Goal: Check status: Check status

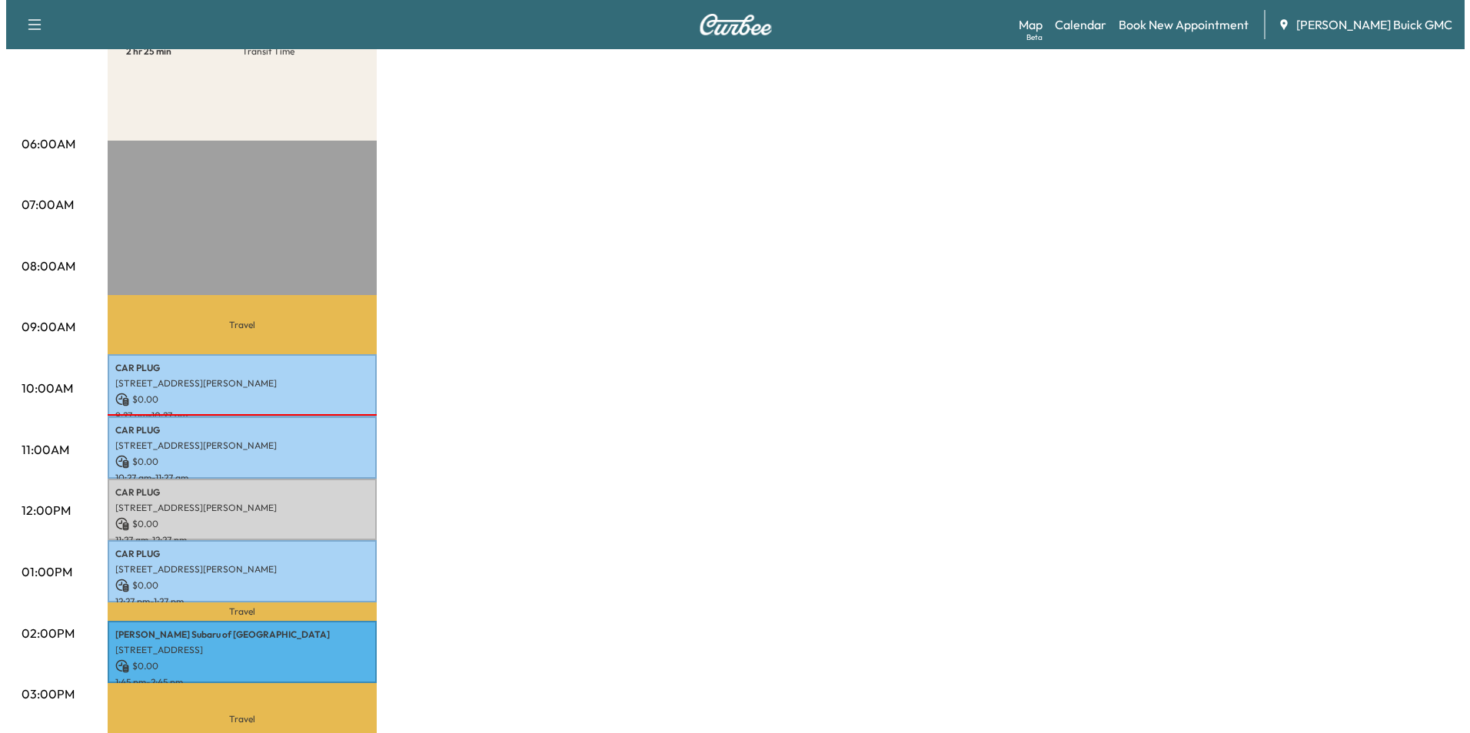
scroll to position [307, 0]
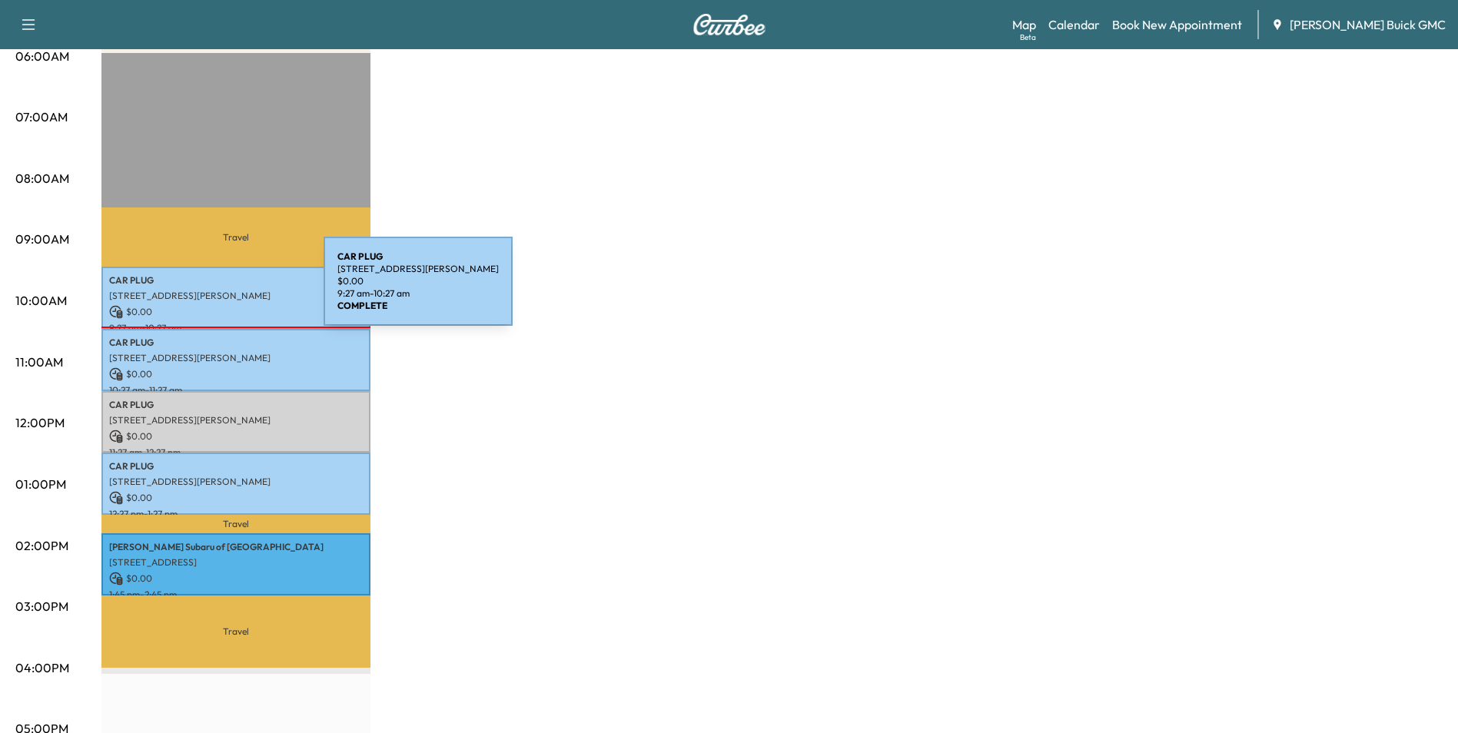
click at [208, 291] on p "[STREET_ADDRESS][PERSON_NAME]" at bounding box center [236, 296] width 254 height 12
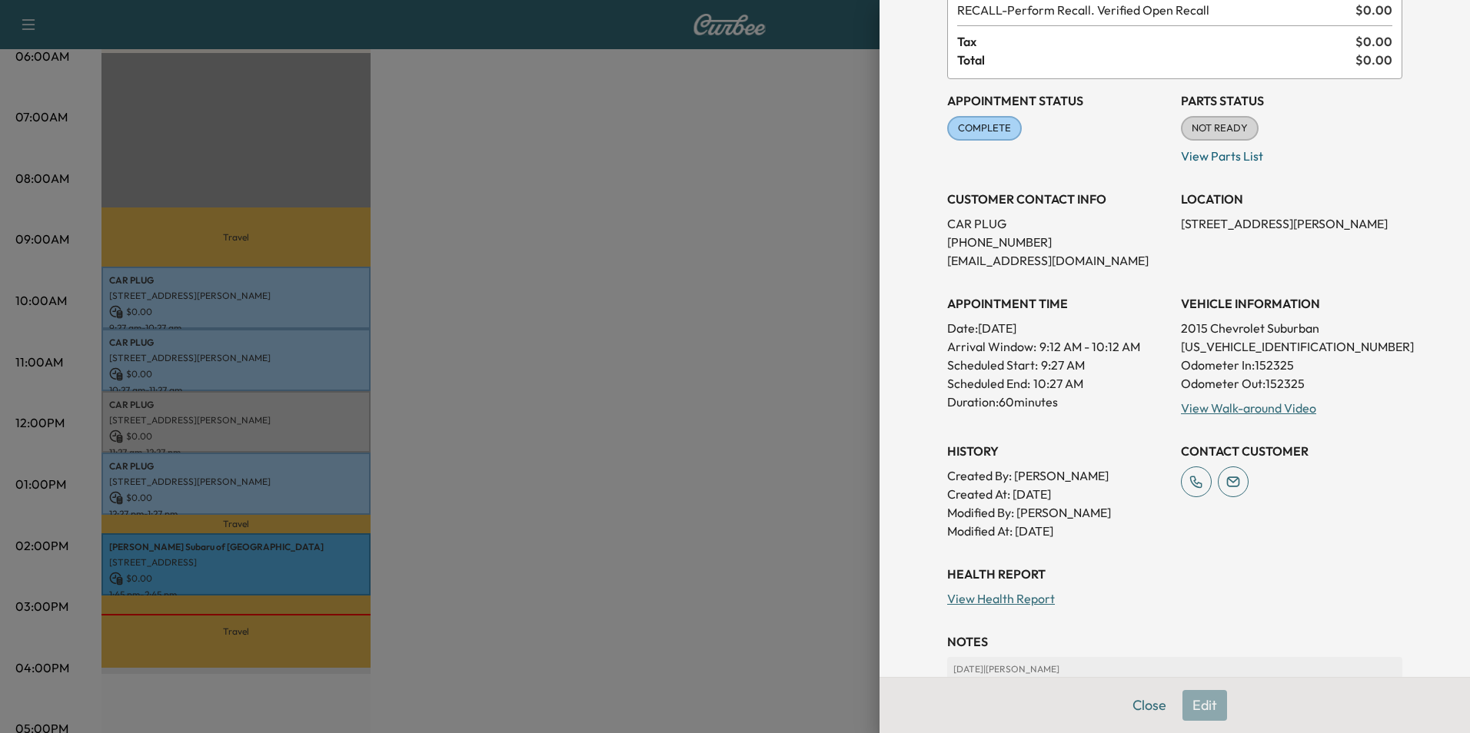
scroll to position [154, 0]
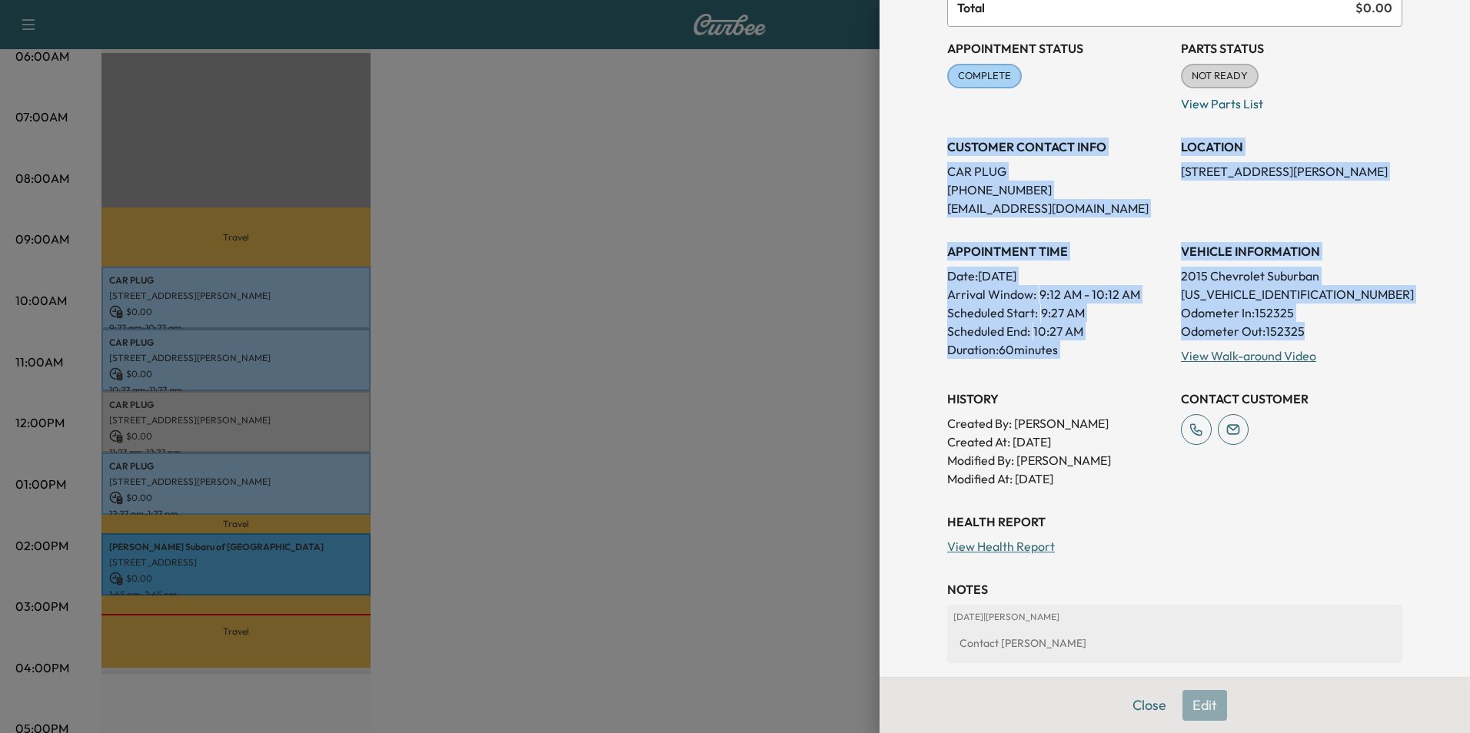
drag, startPoint x: 936, startPoint y: 145, endPoint x: 1305, endPoint y: 337, distance: 415.6
click at [1305, 337] on div "Appointment Status COMPLETE Mark as Not Ready Parts Status NOT READY Mark as Re…" at bounding box center [1174, 257] width 455 height 461
copy div "CUSTOMER CONTACT INFO CAR PLUG [PHONE_NUMBER] [EMAIL_ADDRESS][DOMAIN_NAME] LOCA…"
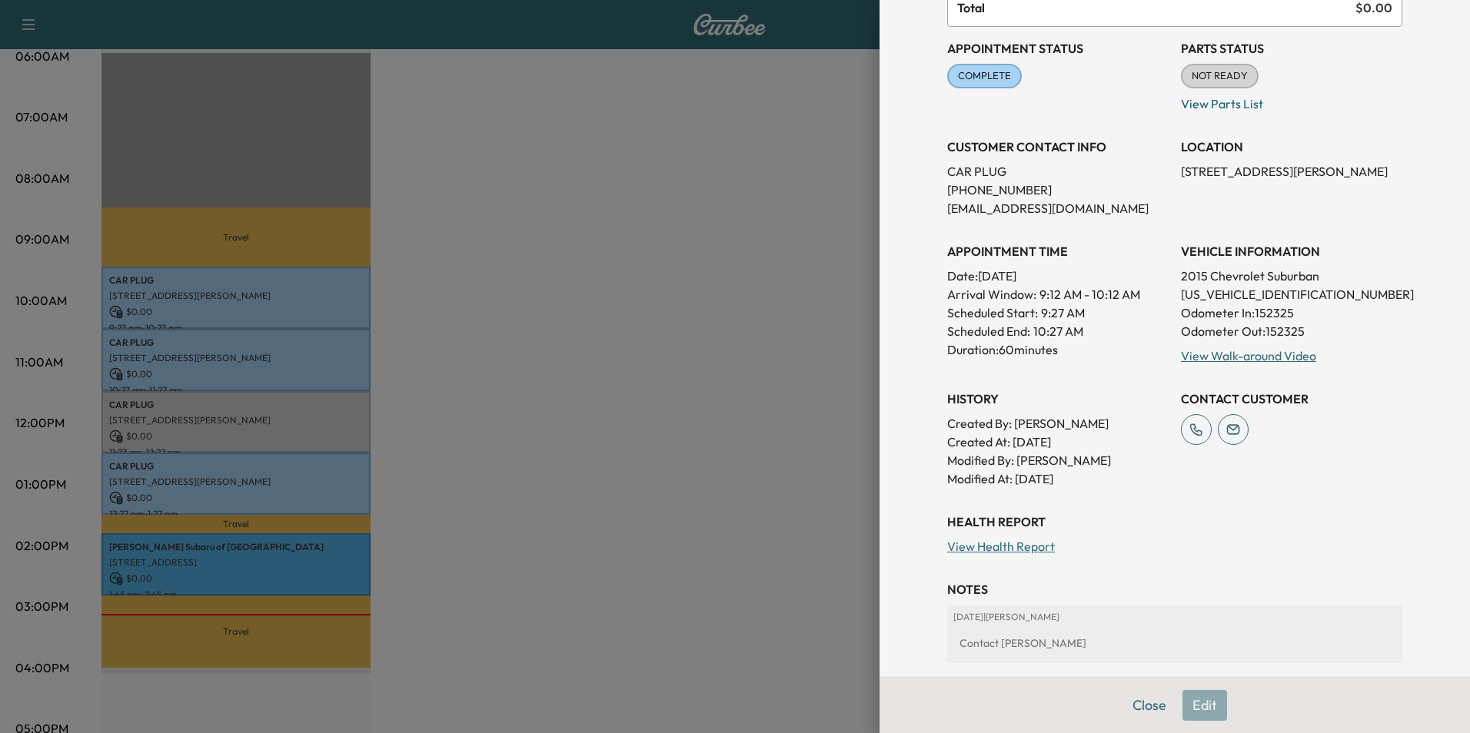
click at [752, 297] on div at bounding box center [735, 366] width 1470 height 733
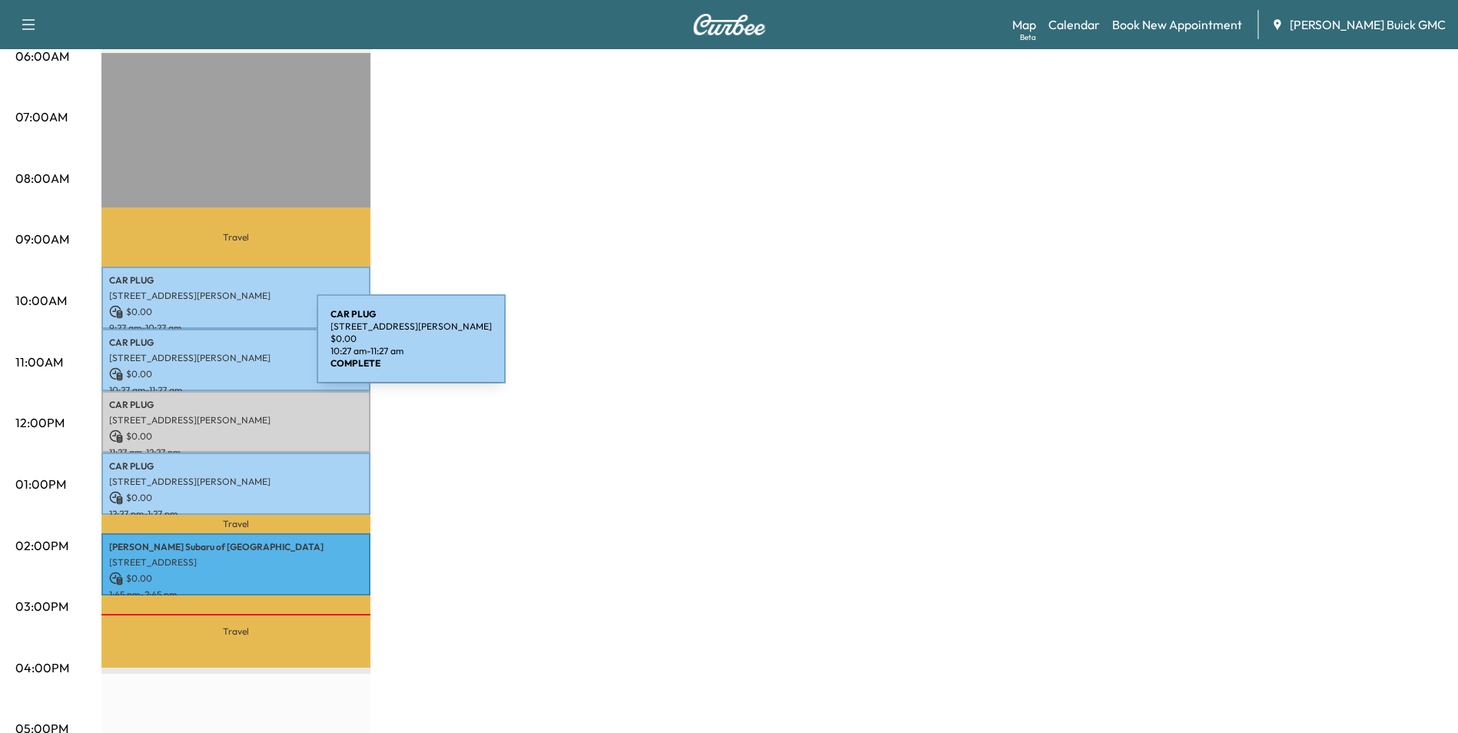
click at [201, 352] on p "[STREET_ADDRESS][PERSON_NAME]" at bounding box center [236, 358] width 254 height 12
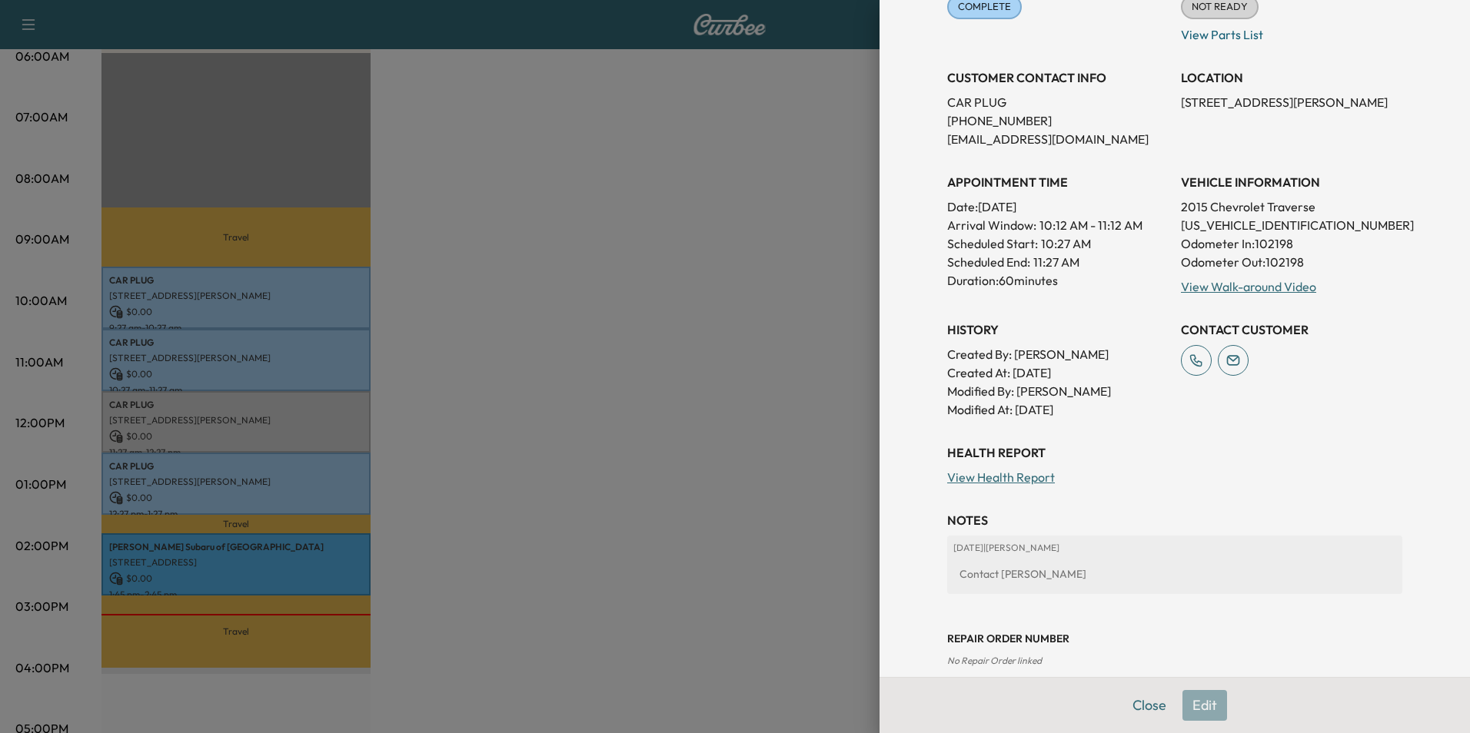
scroll to position [231, 0]
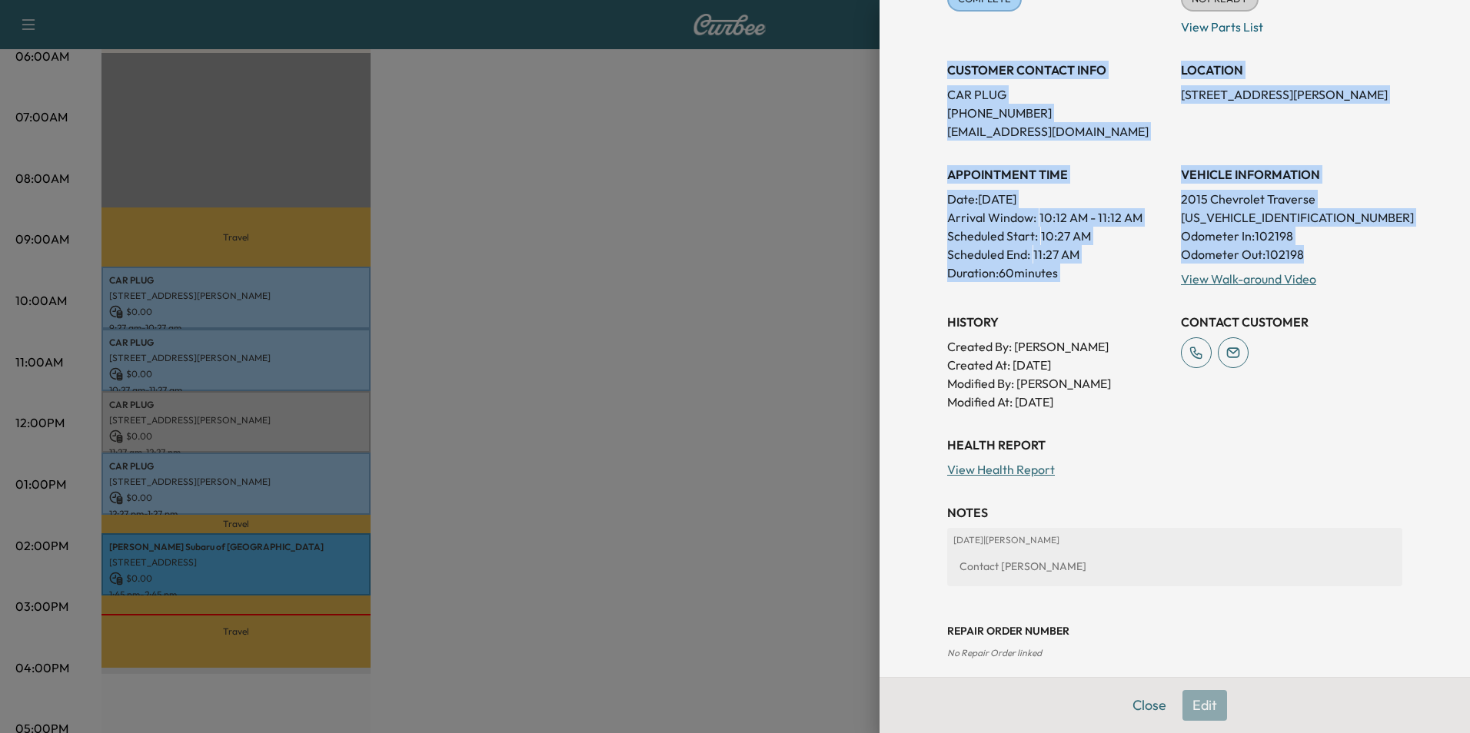
drag, startPoint x: 935, startPoint y: 68, endPoint x: 1310, endPoint y: 257, distance: 419.4
click at [1310, 257] on div "Appointment Status COMPLETE Mark as Not Ready Parts Status NOT READY Mark as Re…" at bounding box center [1174, 180] width 455 height 461
copy div "CUSTOMER CONTACT INFO CAR PLUG [PHONE_NUMBER] [EMAIL_ADDRESS][DOMAIN_NAME] LOCA…"
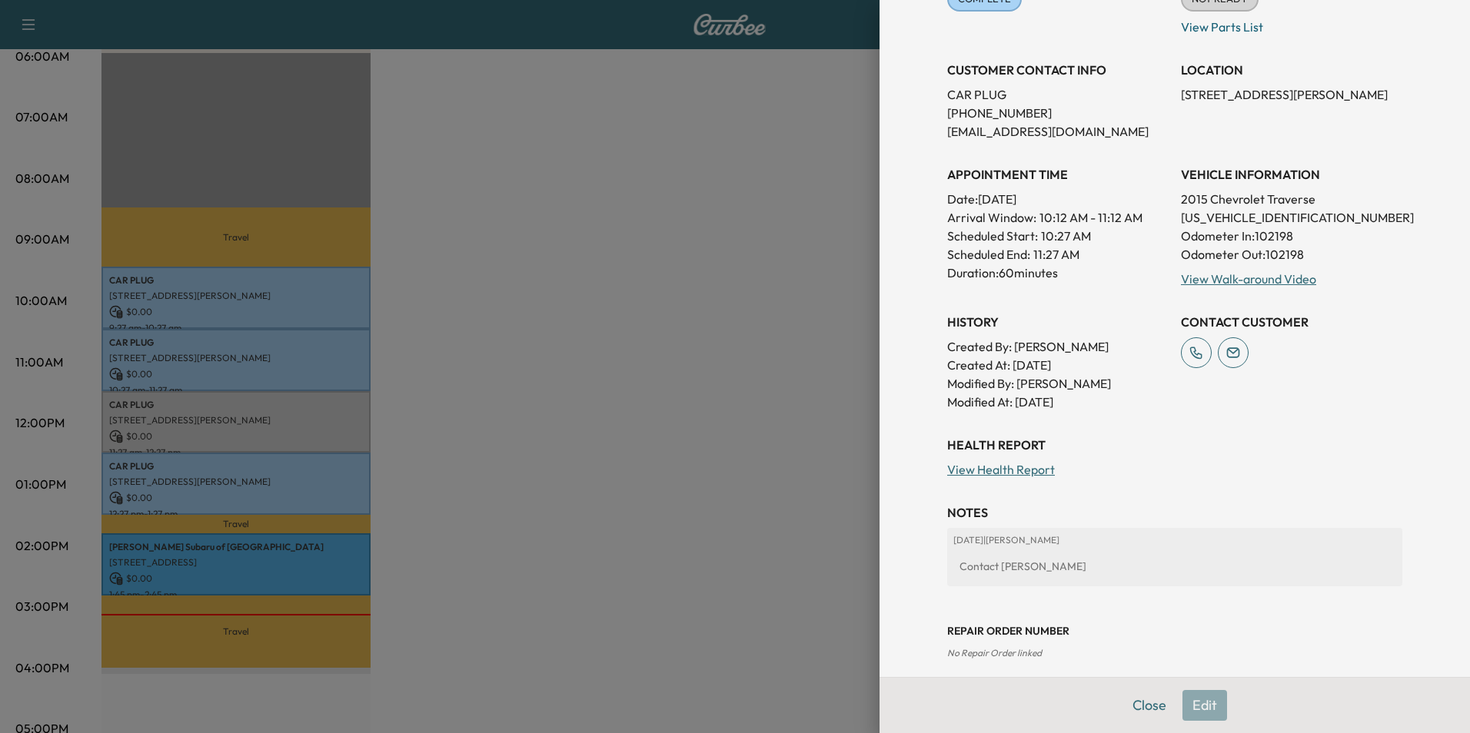
click at [676, 320] on div at bounding box center [735, 366] width 1470 height 733
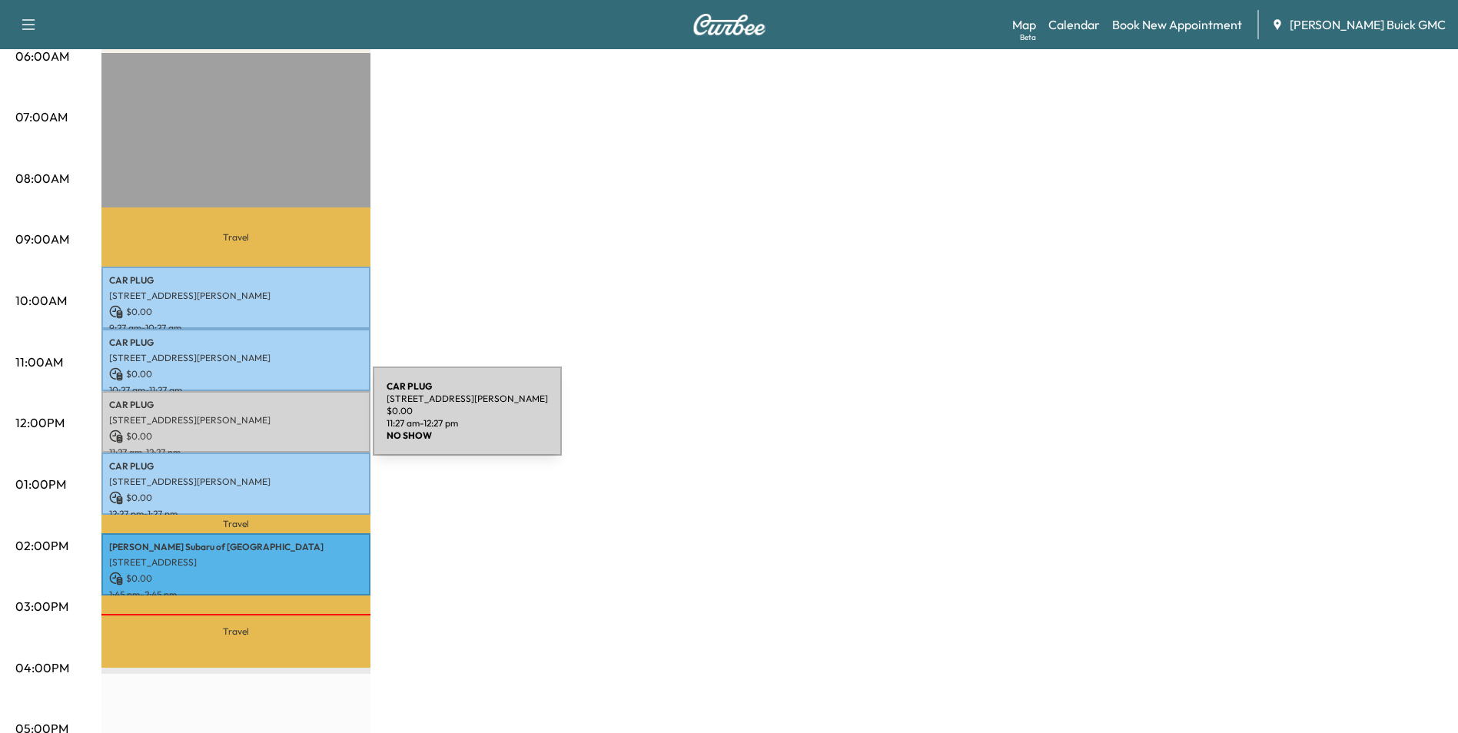
click at [257, 420] on p "[STREET_ADDRESS][PERSON_NAME]" at bounding box center [236, 420] width 254 height 12
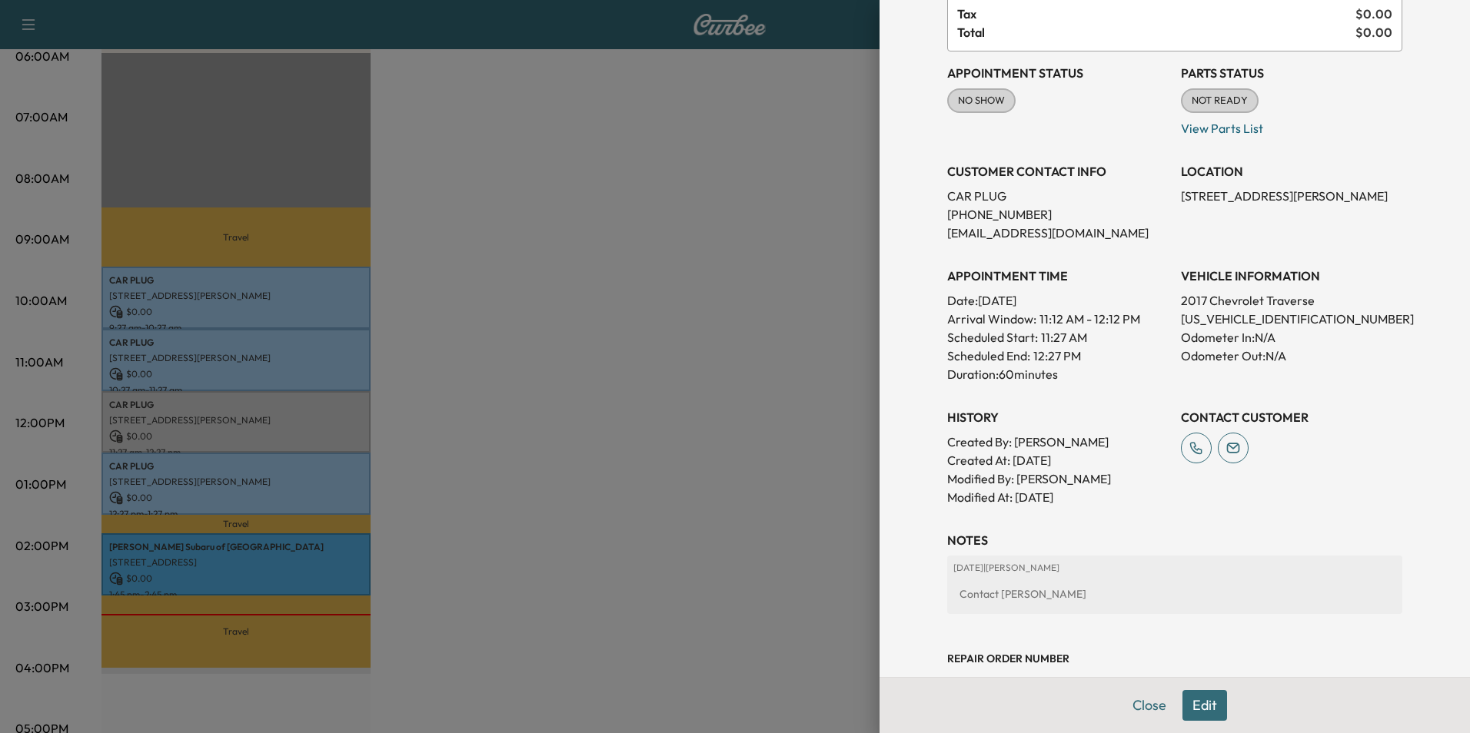
scroll to position [154, 0]
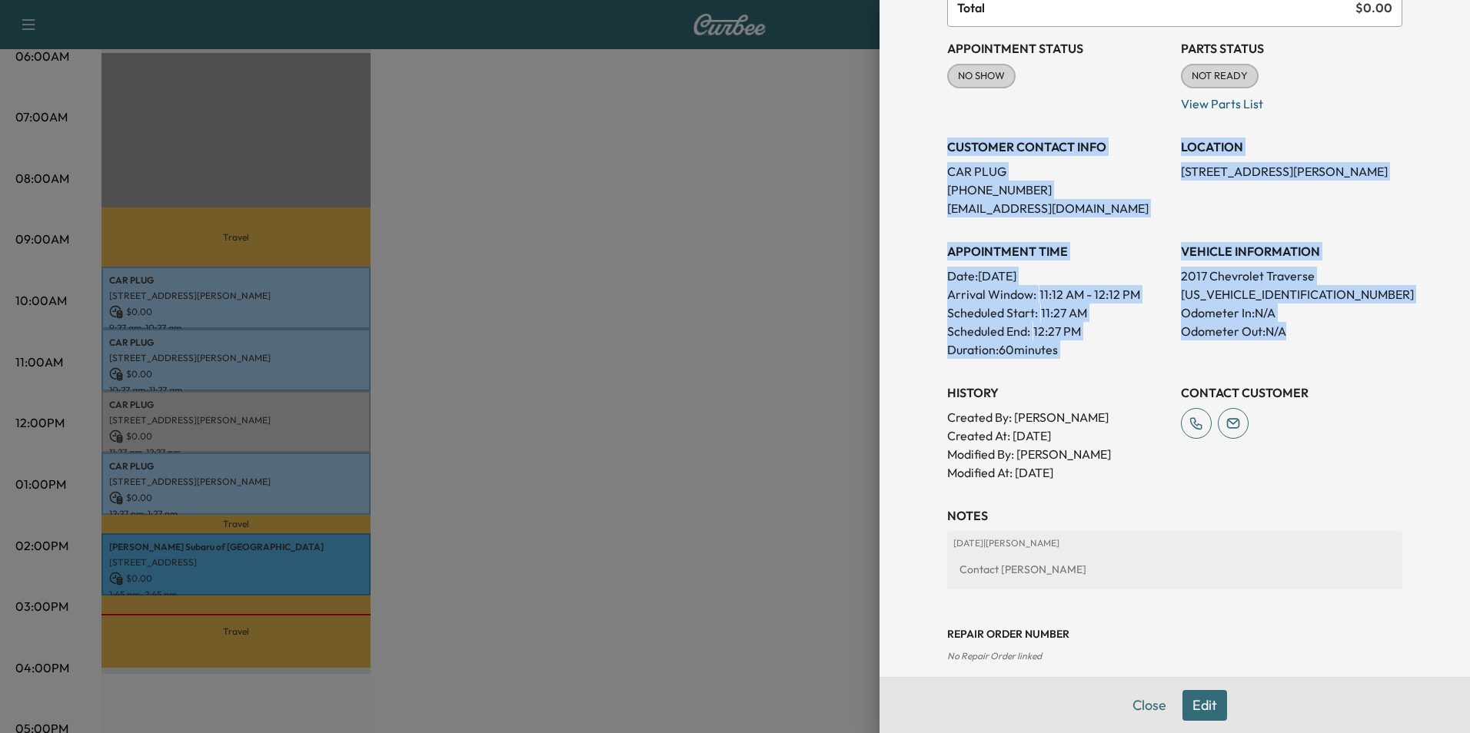
drag, startPoint x: 1011, startPoint y: 160, endPoint x: 1310, endPoint y: 345, distance: 351.7
click at [1310, 345] on div "Appointment Status NO SHOW Mark as Not Ready Parts Status NOT READY Mark as Rea…" at bounding box center [1174, 254] width 455 height 455
copy div "CUSTOMER CONTACT INFO CAR PLUG [PHONE_NUMBER] [EMAIL_ADDRESS][DOMAIN_NAME] LOCA…"
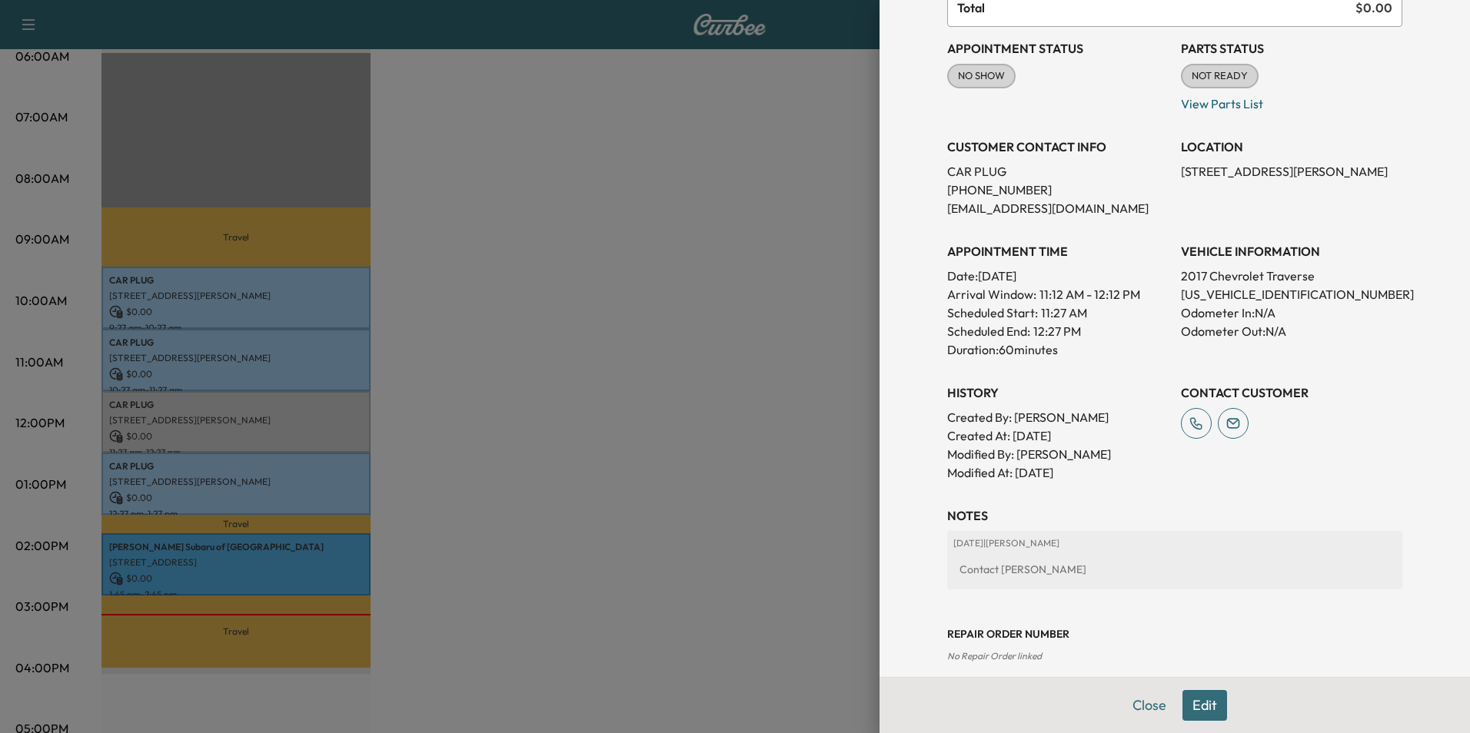
click at [646, 304] on div at bounding box center [735, 366] width 1470 height 733
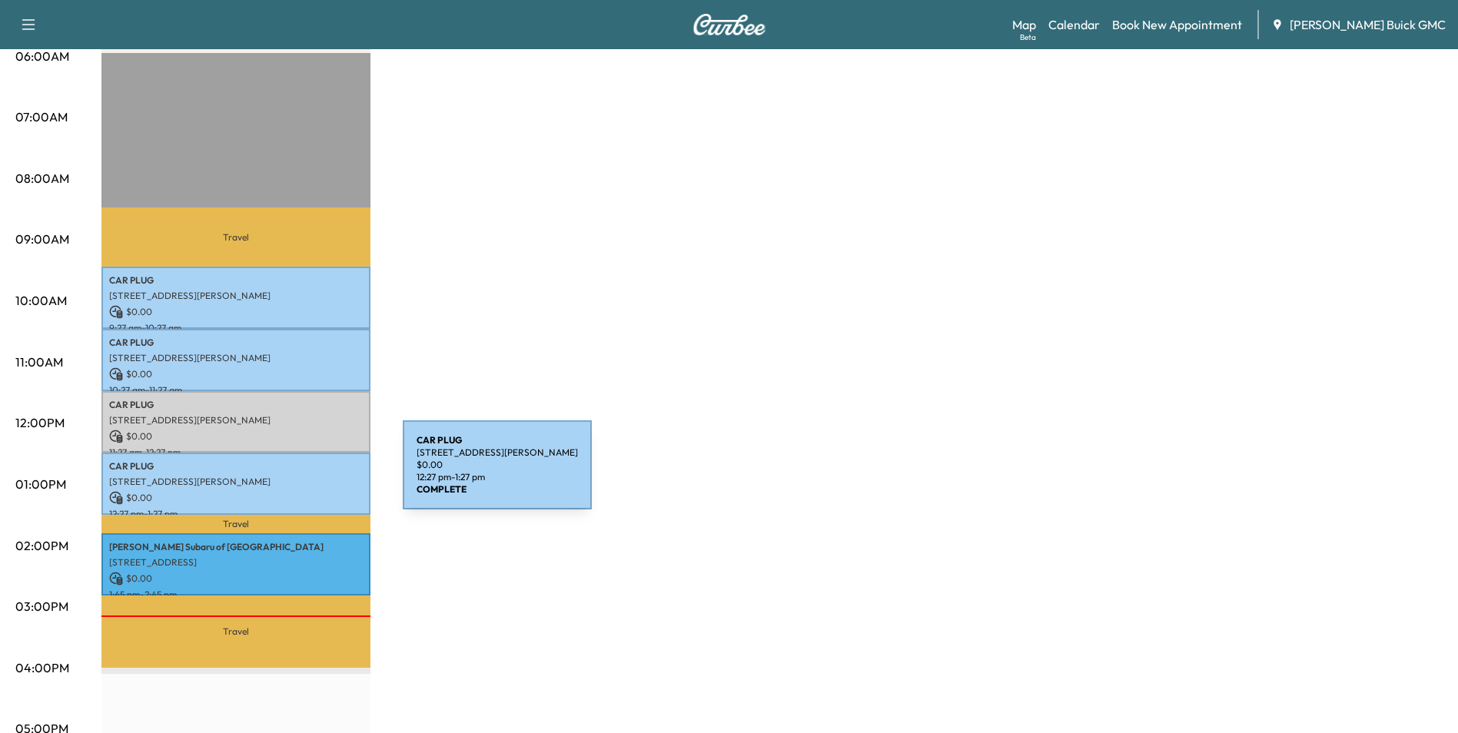
click at [287, 476] on p "[STREET_ADDRESS][PERSON_NAME]" at bounding box center [236, 482] width 254 height 12
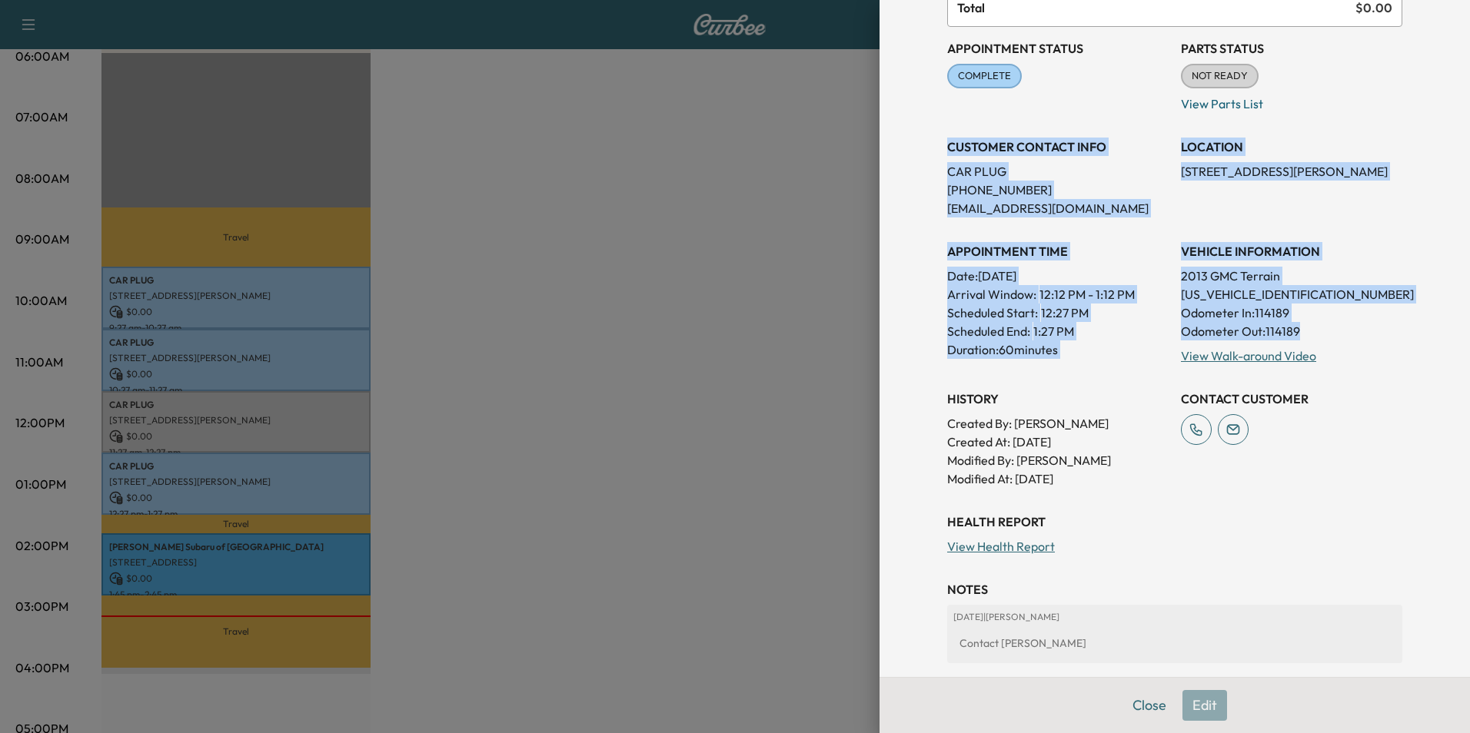
drag, startPoint x: 937, startPoint y: 145, endPoint x: 1328, endPoint y: 331, distance: 432.9
click at [1328, 331] on div "Appointment Status COMPLETE Mark as Not Ready Parts Status NOT READY Mark as Re…" at bounding box center [1174, 257] width 455 height 461
copy div "CUSTOMER CONTACT INFO CAR PLUG [PHONE_NUMBER] [EMAIL_ADDRESS][DOMAIN_NAME] LOCA…"
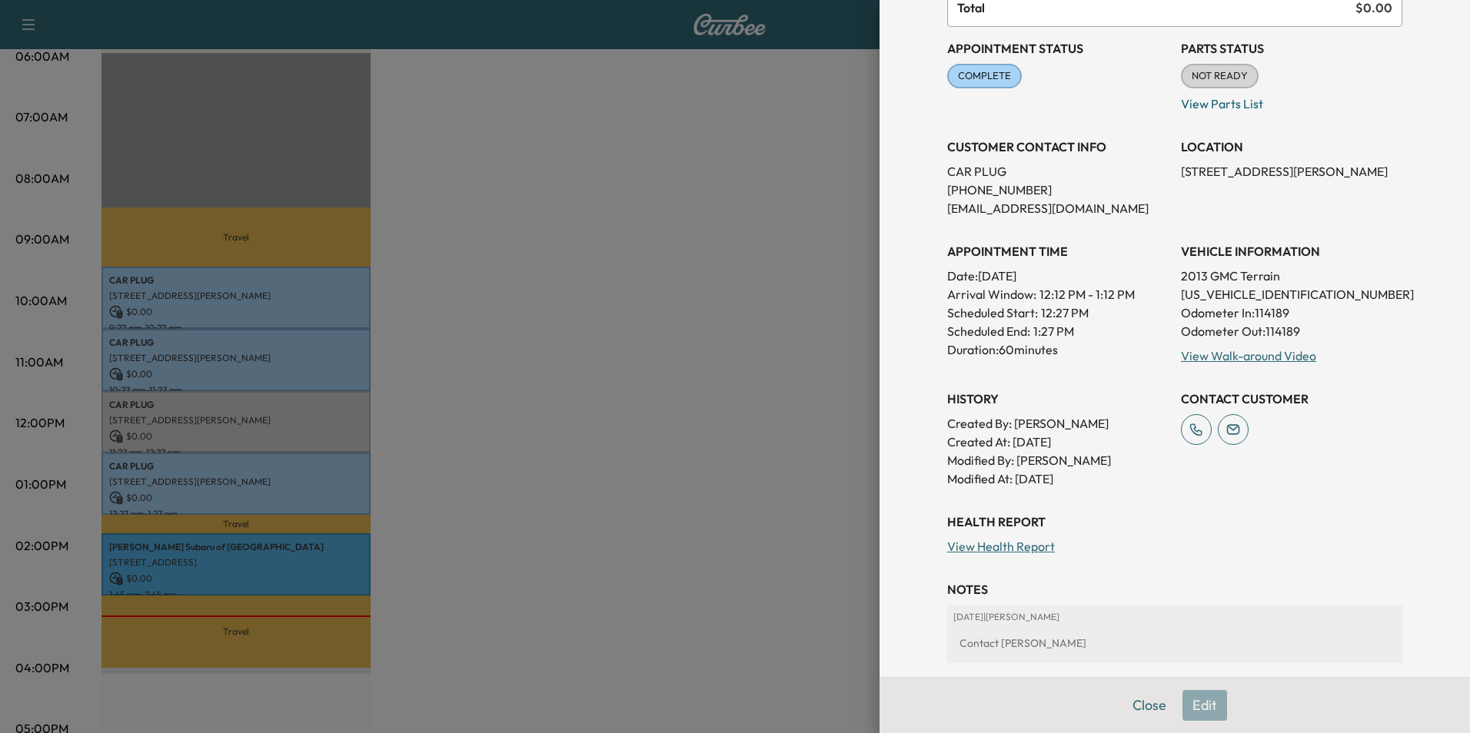
click at [647, 391] on div at bounding box center [735, 366] width 1470 height 733
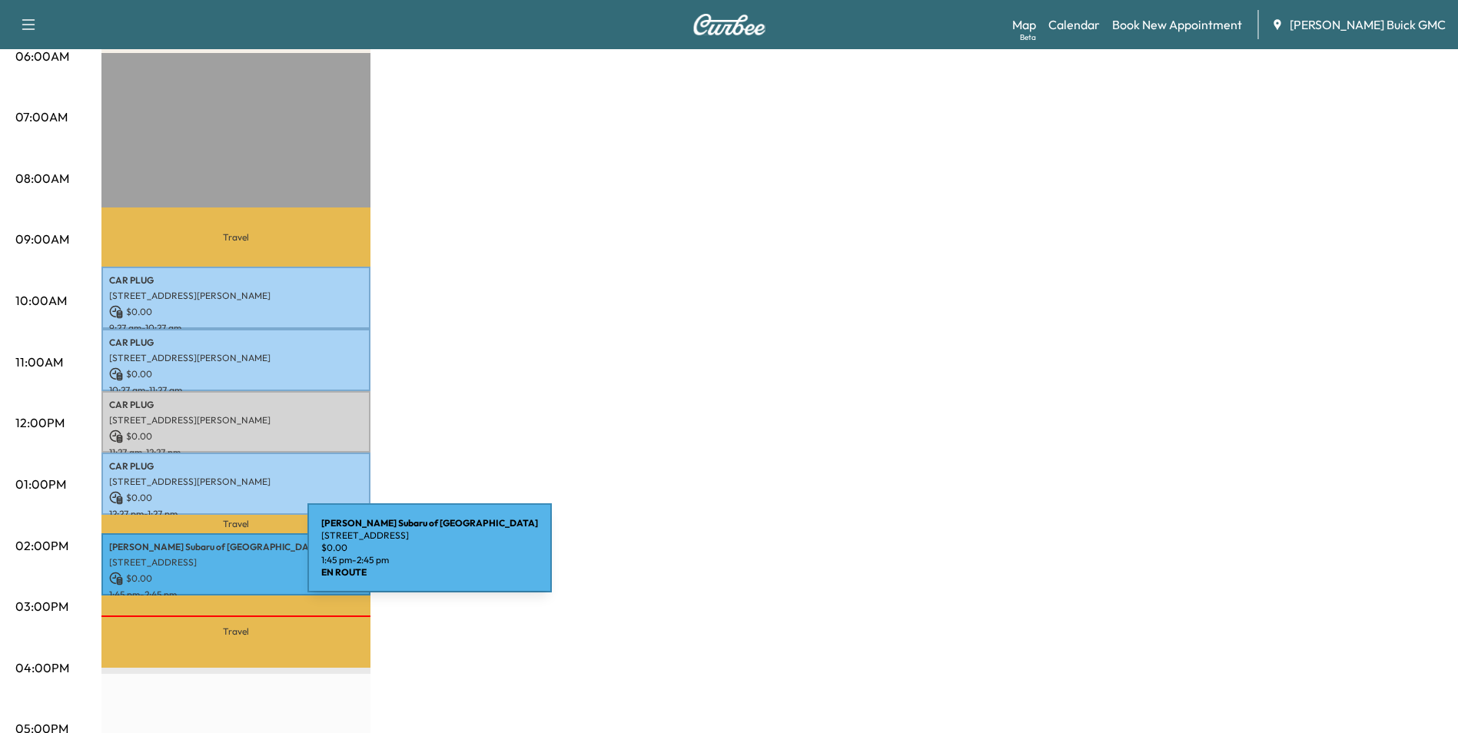
click at [192, 557] on p "[STREET_ADDRESS]" at bounding box center [236, 562] width 254 height 12
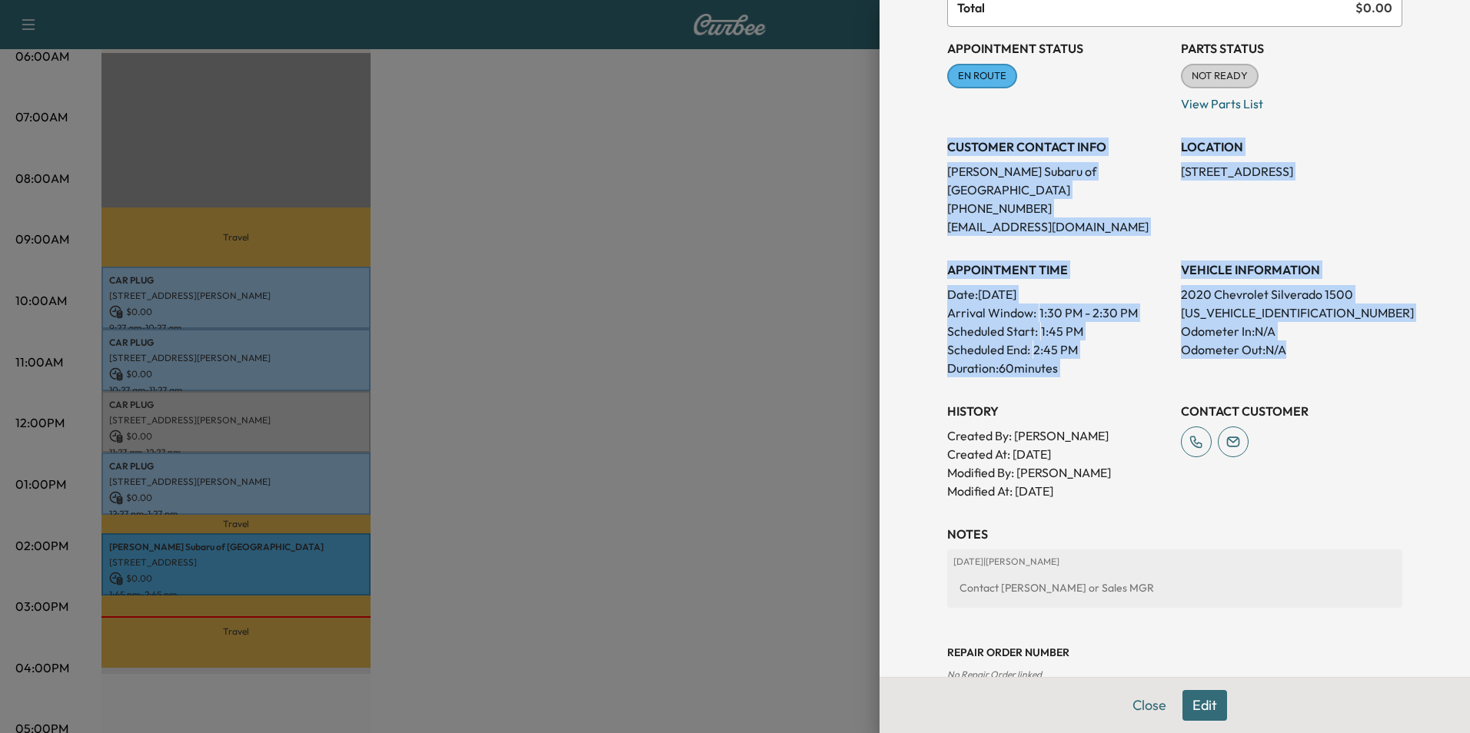
drag, startPoint x: 937, startPoint y: 144, endPoint x: 1288, endPoint y: 341, distance: 403.0
click at [1288, 341] on div "Appointment Status EN ROUTE Mark as Not Ready Parts Status NOT READY Mark as Re…" at bounding box center [1174, 263] width 455 height 473
copy div "CUSTOMER CONTACT INFO [PERSON_NAME] of [GEOGRAPHIC_DATA] [PHONE_NUMBER] [EMAIL_…"
